Goal: Find specific page/section: Find specific page/section

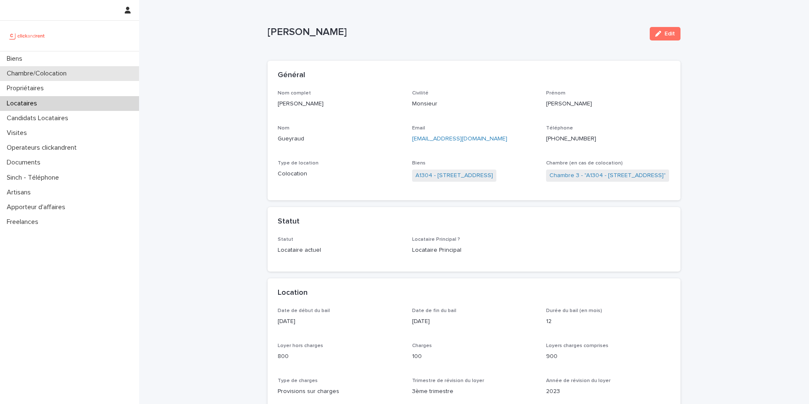
click at [70, 75] on p "Chambre/Colocation" at bounding box center [38, 74] width 70 height 8
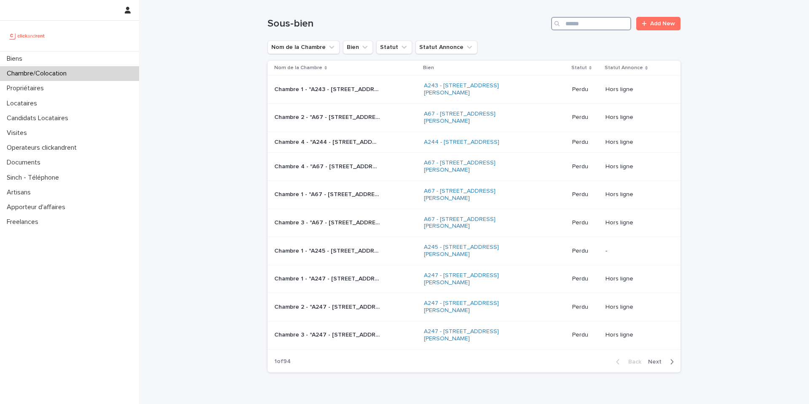
click at [587, 23] on input "Search" at bounding box center [591, 23] width 80 height 13
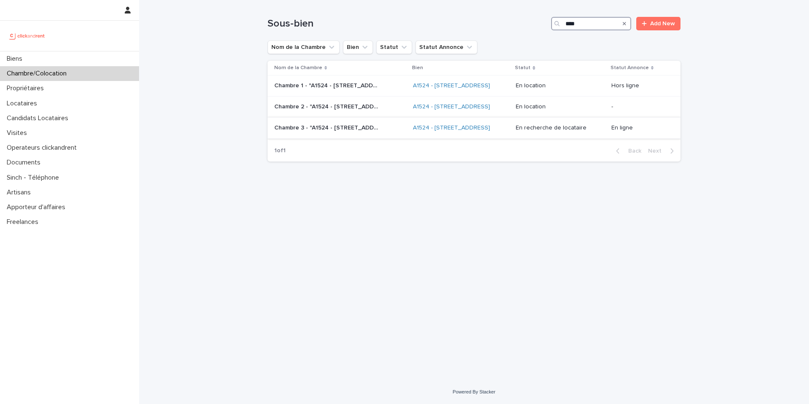
type input "****"
click at [366, 138] on td "Chambre 3 - "A1524 - [STREET_ADDRESS]" Chambre 3 - "A1524 - [STREET_ADDRESS]"" at bounding box center [339, 127] width 142 height 21
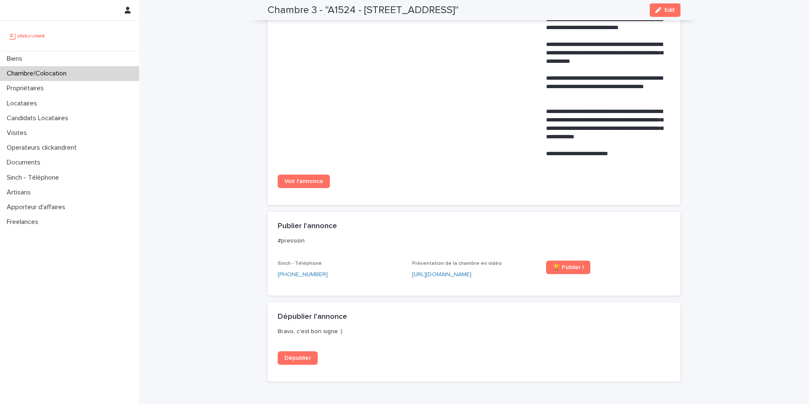
scroll to position [378, 0]
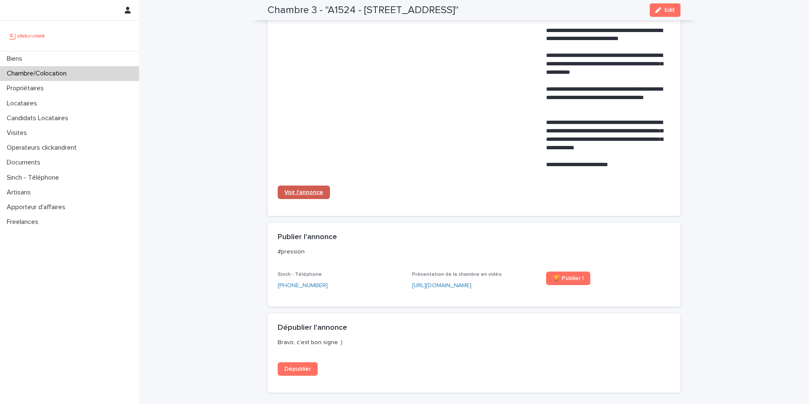
click at [309, 195] on span "Voir l'annonce" at bounding box center [303, 192] width 39 height 6
